Goal: Find contact information: Find contact information

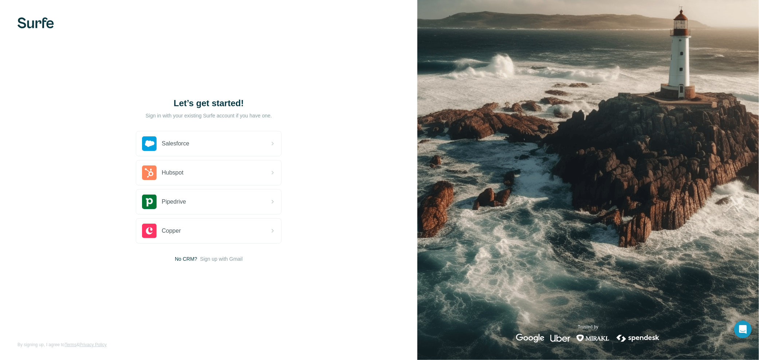
click at [48, 21] on img at bounding box center [35, 22] width 36 height 11
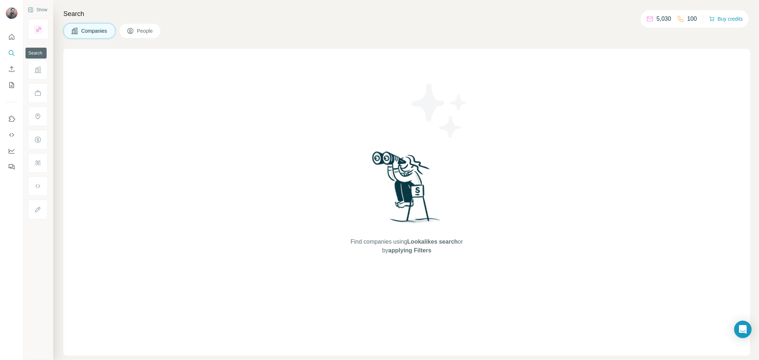
click at [15, 51] on icon "Search" at bounding box center [11, 53] width 7 height 7
click at [139, 29] on span "People" at bounding box center [145, 30] width 17 height 7
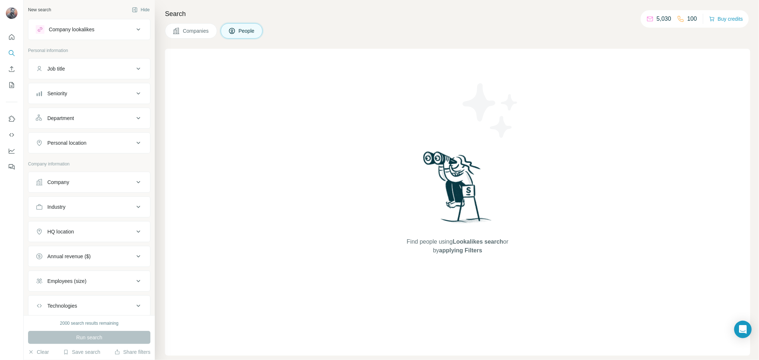
click at [94, 179] on div "Company" at bounding box center [85, 182] width 98 height 7
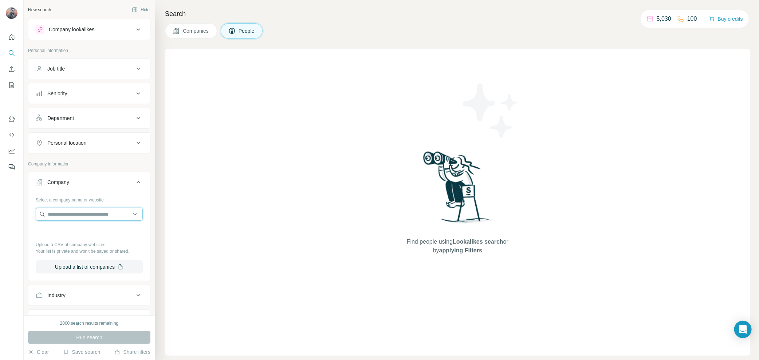
click at [87, 208] on input "text" at bounding box center [89, 214] width 107 height 13
type input "*"
type input "**********"
click at [90, 229] on p "Gulf Craft Group" at bounding box center [75, 228] width 38 height 7
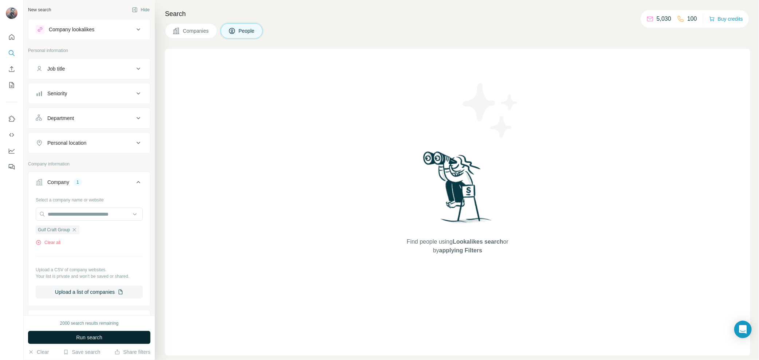
click at [100, 338] on span "Run search" at bounding box center [89, 337] width 26 height 7
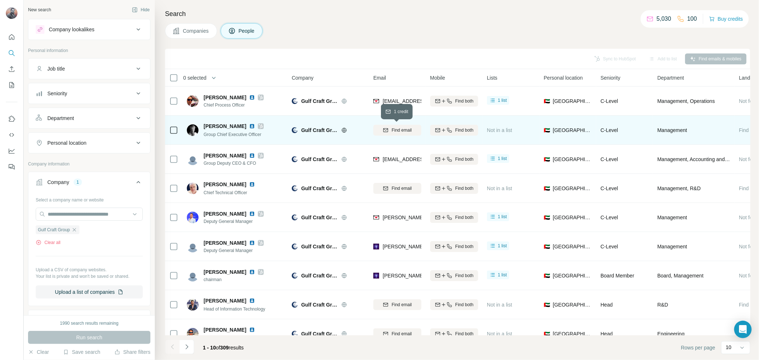
click at [395, 129] on span "Find email" at bounding box center [401, 130] width 20 height 7
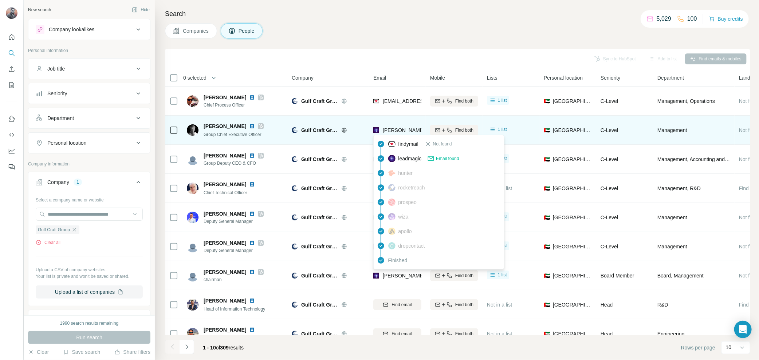
click at [394, 131] on span "[PERSON_NAME][EMAIL_ADDRESS][DOMAIN_NAME]" at bounding box center [447, 130] width 128 height 6
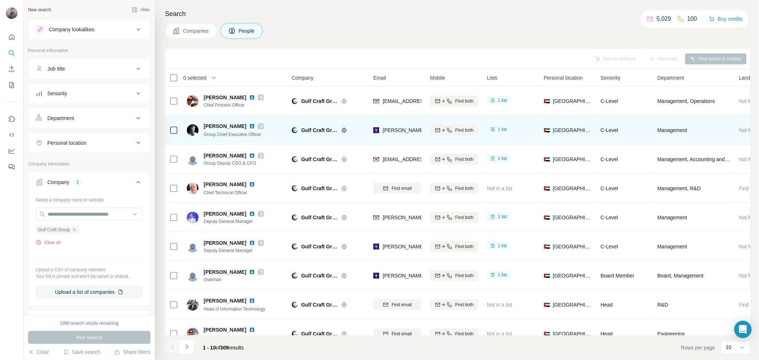
click at [212, 124] on span "[PERSON_NAME]" at bounding box center [225, 126] width 43 height 7
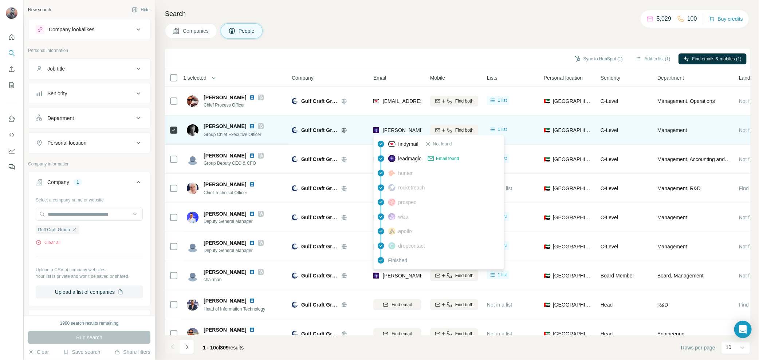
click at [383, 129] on span "[PERSON_NAME][EMAIL_ADDRESS][DOMAIN_NAME]" at bounding box center [447, 130] width 128 height 6
click at [406, 131] on span "[PERSON_NAME][EMAIL_ADDRESS][DOMAIN_NAME]" at bounding box center [447, 130] width 128 height 6
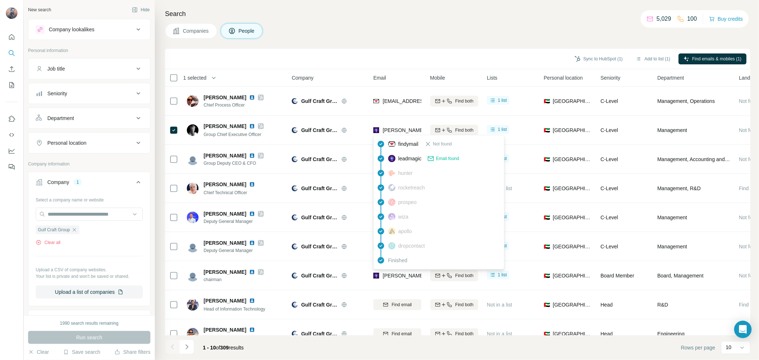
click at [450, 157] on span "Email found" at bounding box center [447, 158] width 23 height 7
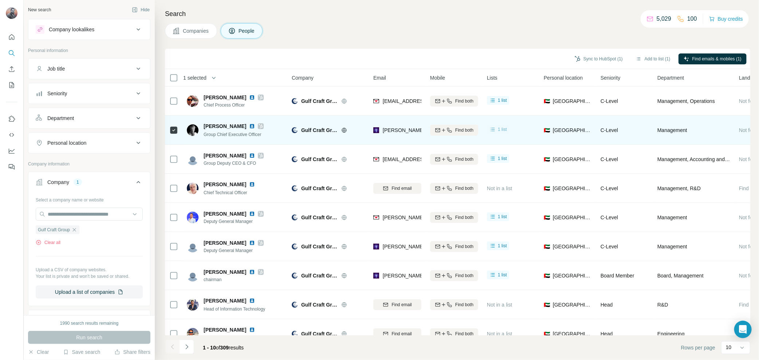
click at [494, 128] on icon at bounding box center [492, 129] width 7 height 7
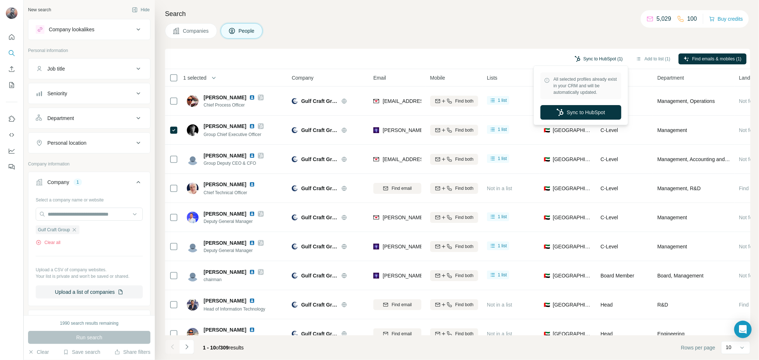
click at [596, 62] on button "Sync to HubSpot (1)" at bounding box center [598, 59] width 58 height 11
click at [566, 115] on button "Sync to HubSpot" at bounding box center [580, 112] width 81 height 15
